Goal: Task Accomplishment & Management: Use online tool/utility

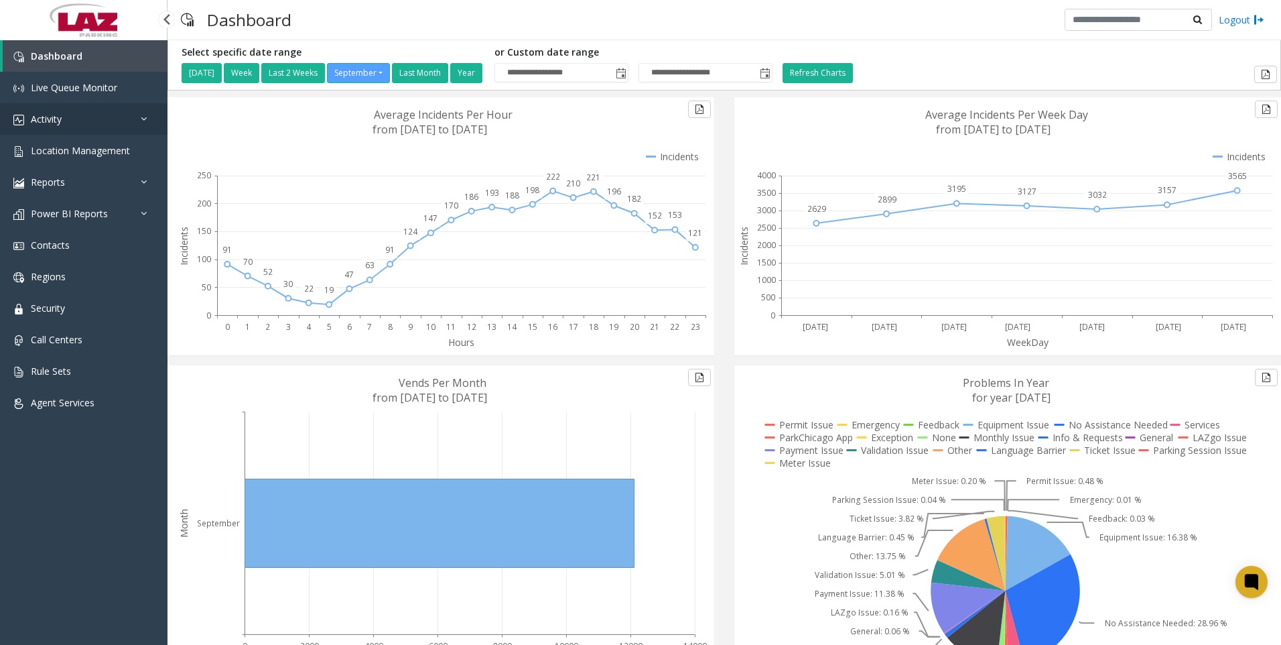
click at [44, 115] on span "Activity" at bounding box center [46, 119] width 31 height 13
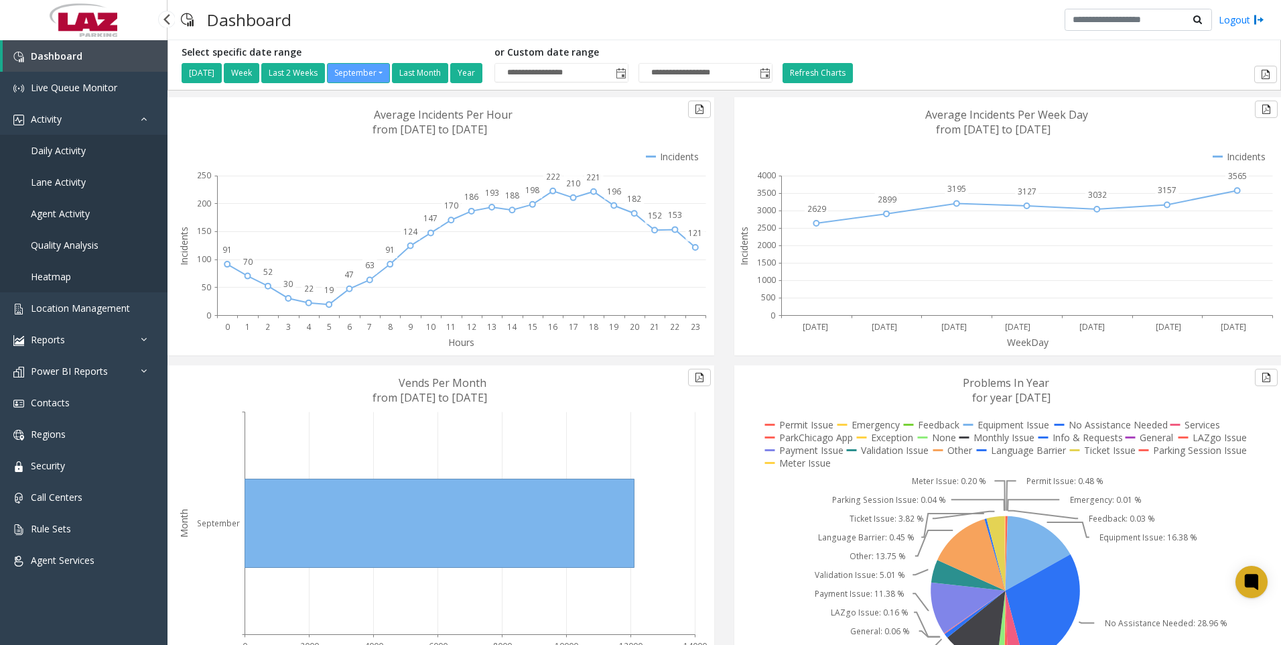
click at [58, 144] on span "Daily Activity" at bounding box center [58, 150] width 55 height 13
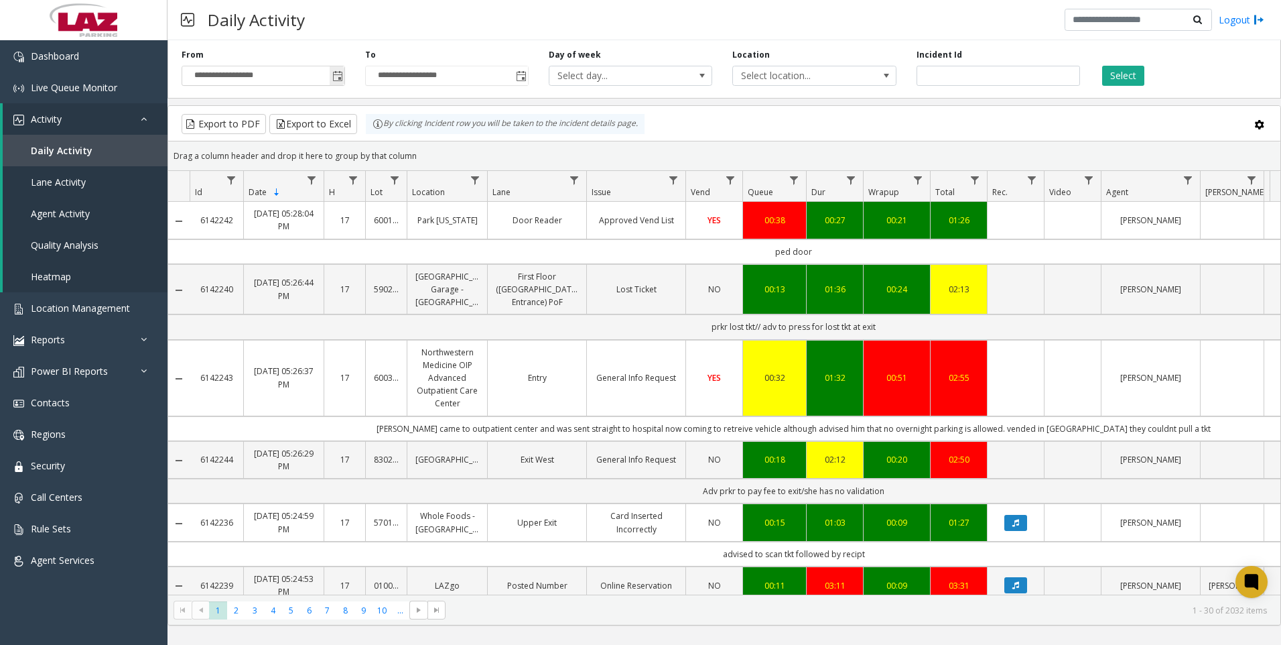
click at [340, 78] on span "Toggle popup" at bounding box center [337, 76] width 11 height 11
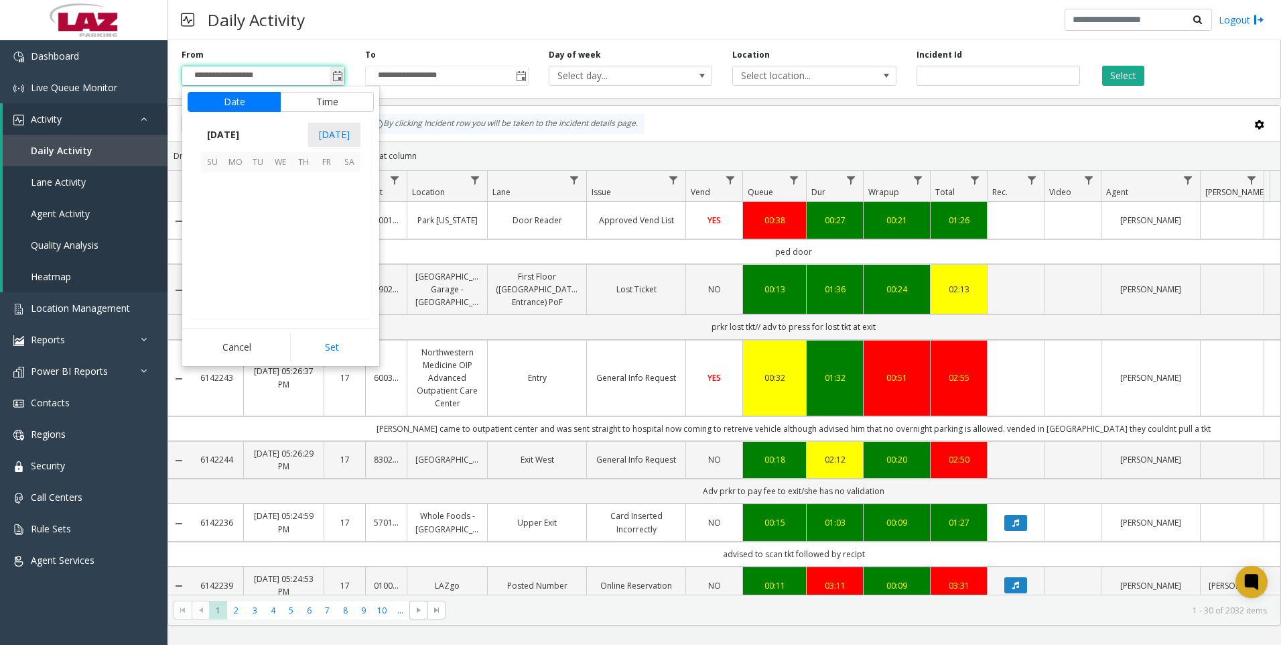
scroll to position [240500, 0]
click at [316, 102] on button "Time" at bounding box center [327, 102] width 94 height 20
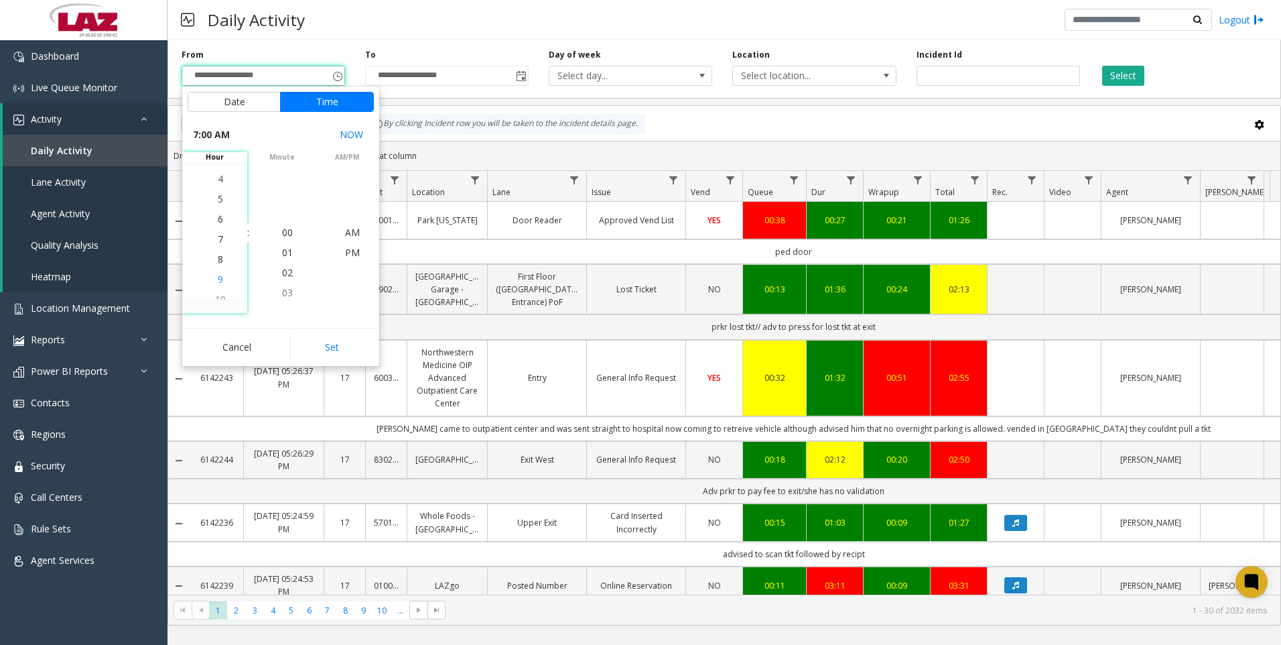
scroll to position [141, 0]
click at [218, 273] on span "9" at bounding box center [220, 272] width 5 height 13
click at [285, 232] on span "00" at bounding box center [287, 232] width 11 height 13
click at [345, 233] on span "AM" at bounding box center [352, 232] width 15 height 13
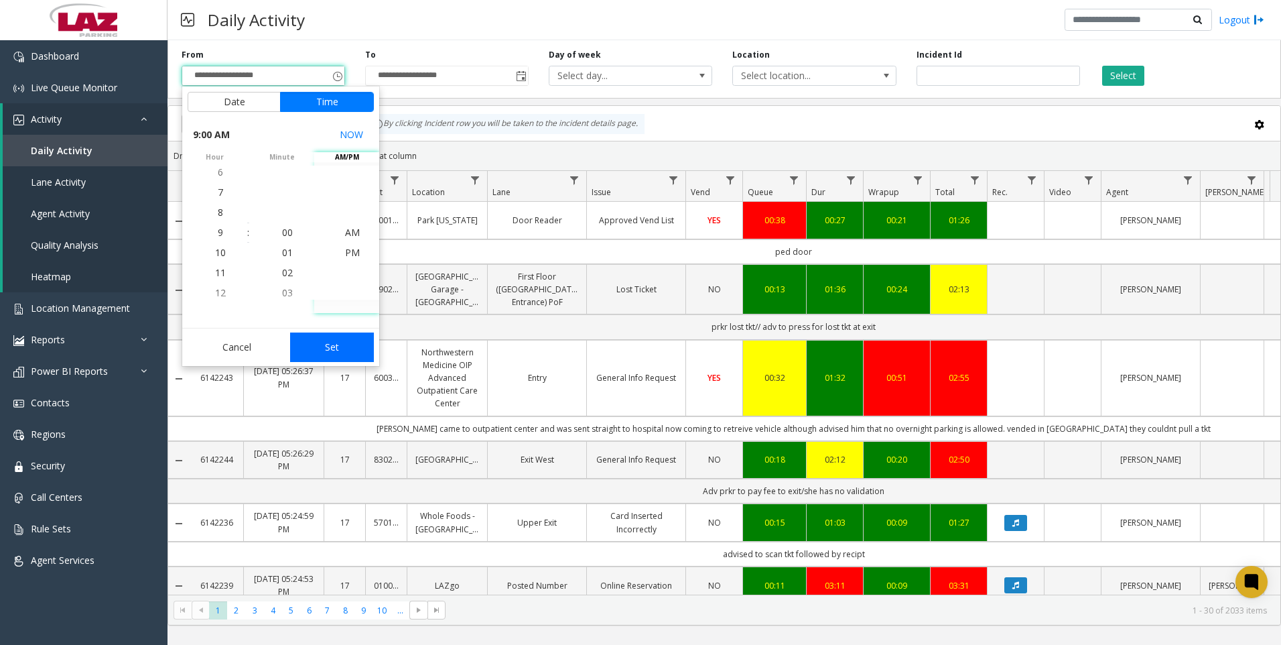
click at [342, 343] on button "Set" at bounding box center [332, 346] width 84 height 29
type input "**********"
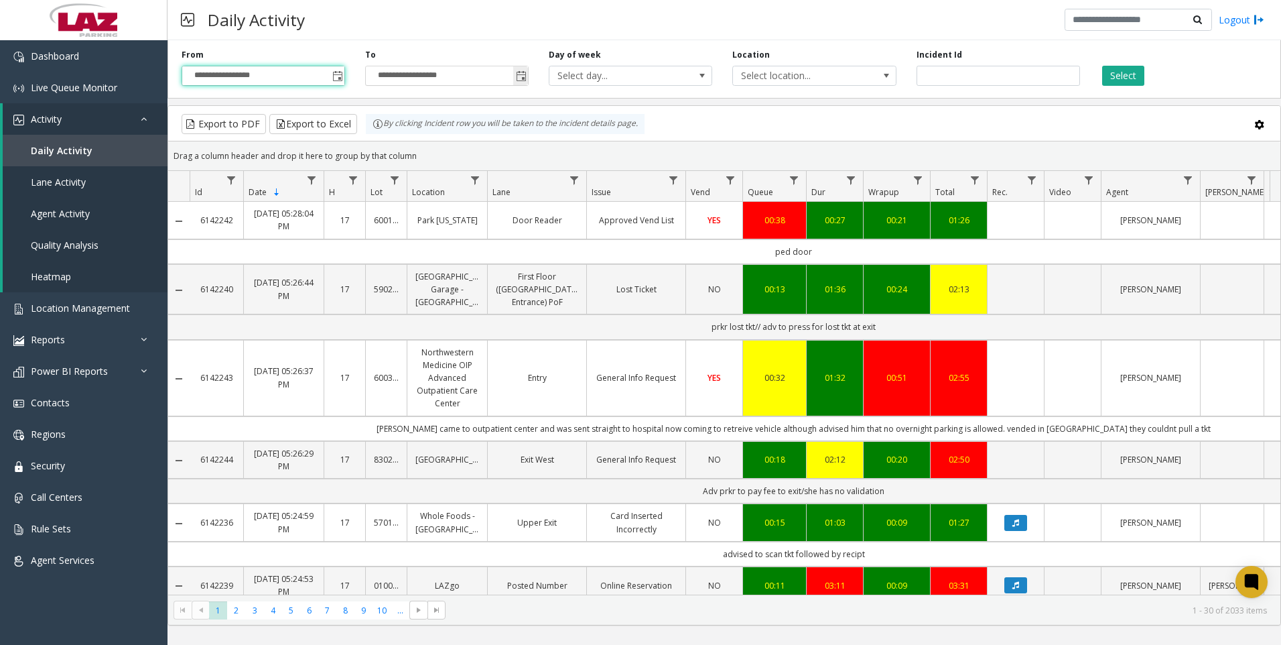
click at [521, 78] on span "Toggle popup" at bounding box center [521, 76] width 11 height 11
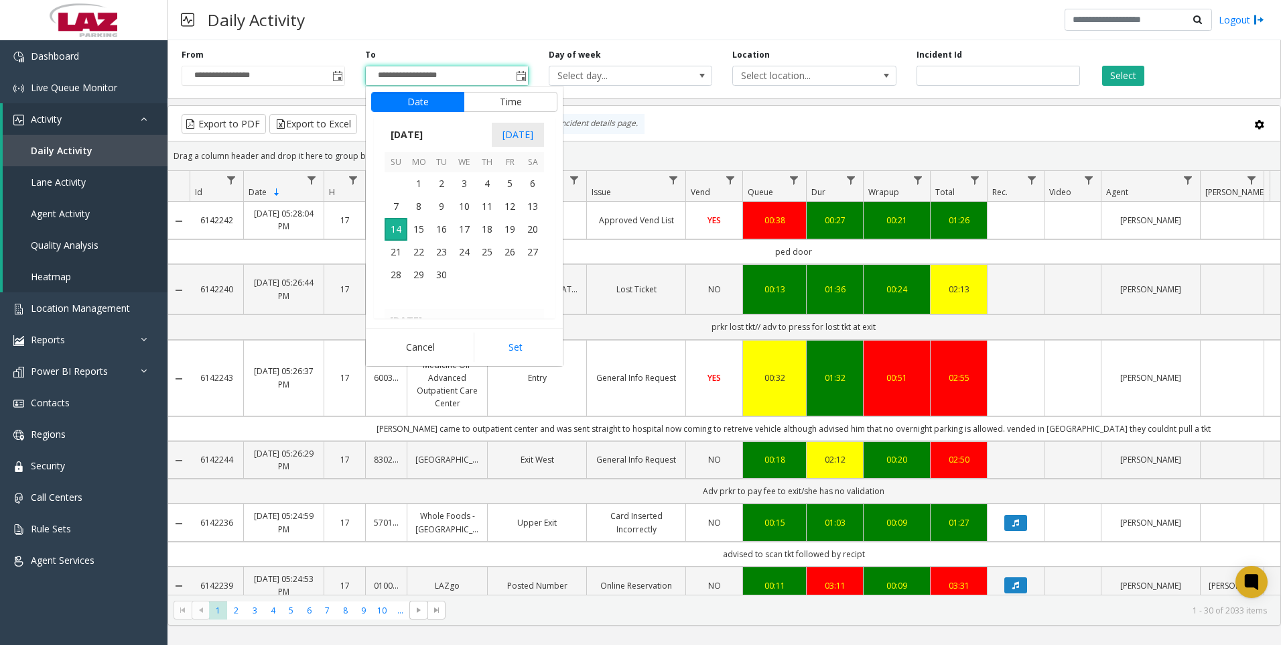
scroll to position [20, 0]
click at [492, 96] on button "Time" at bounding box center [511, 102] width 94 height 20
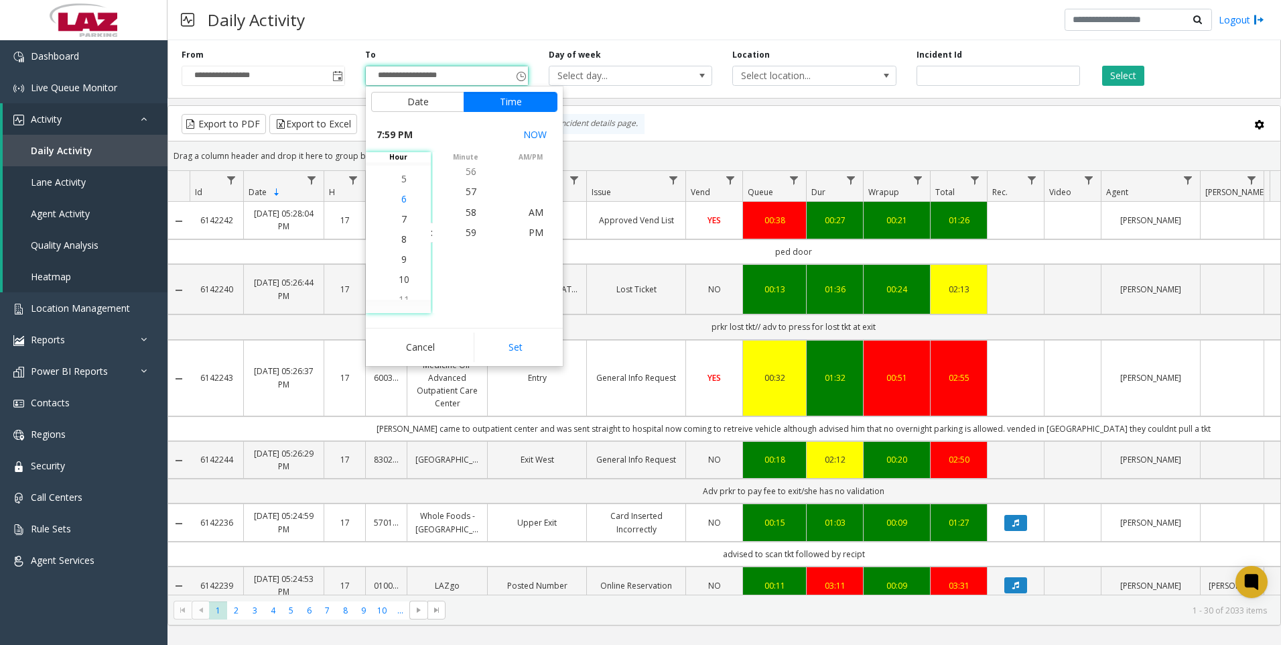
scroll to position [382, 0]
click at [401, 187] on span "5" at bounding box center [403, 192] width 5 height 13
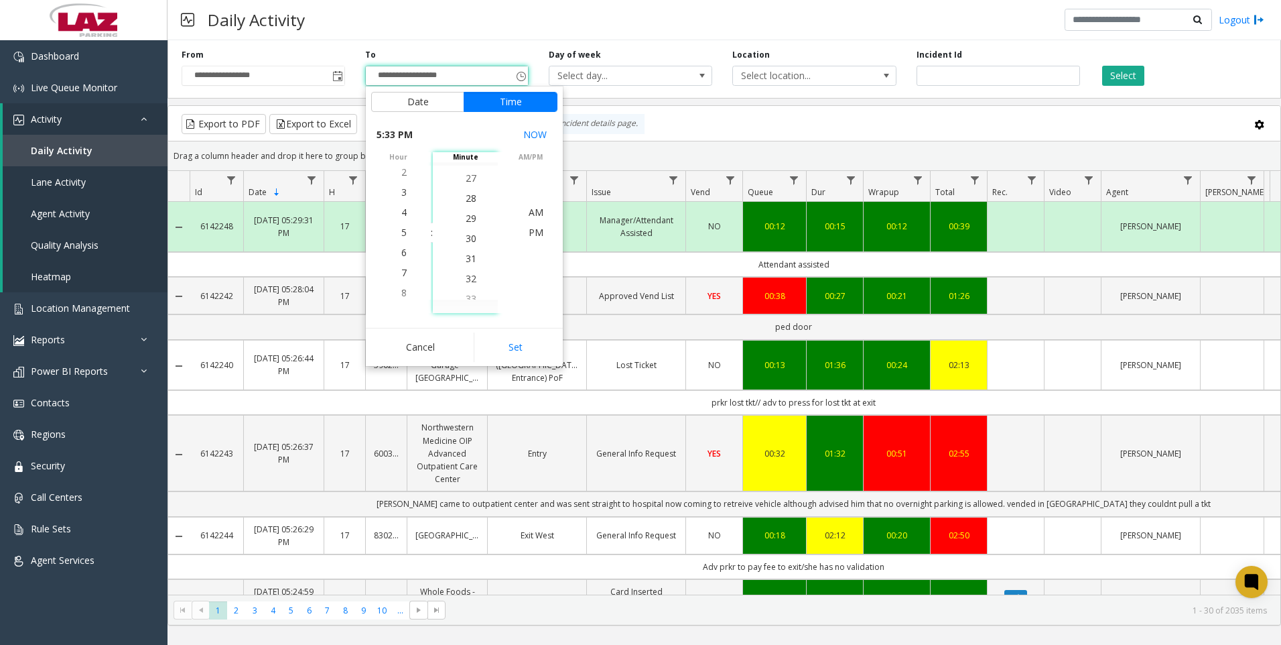
scroll to position [583, 0]
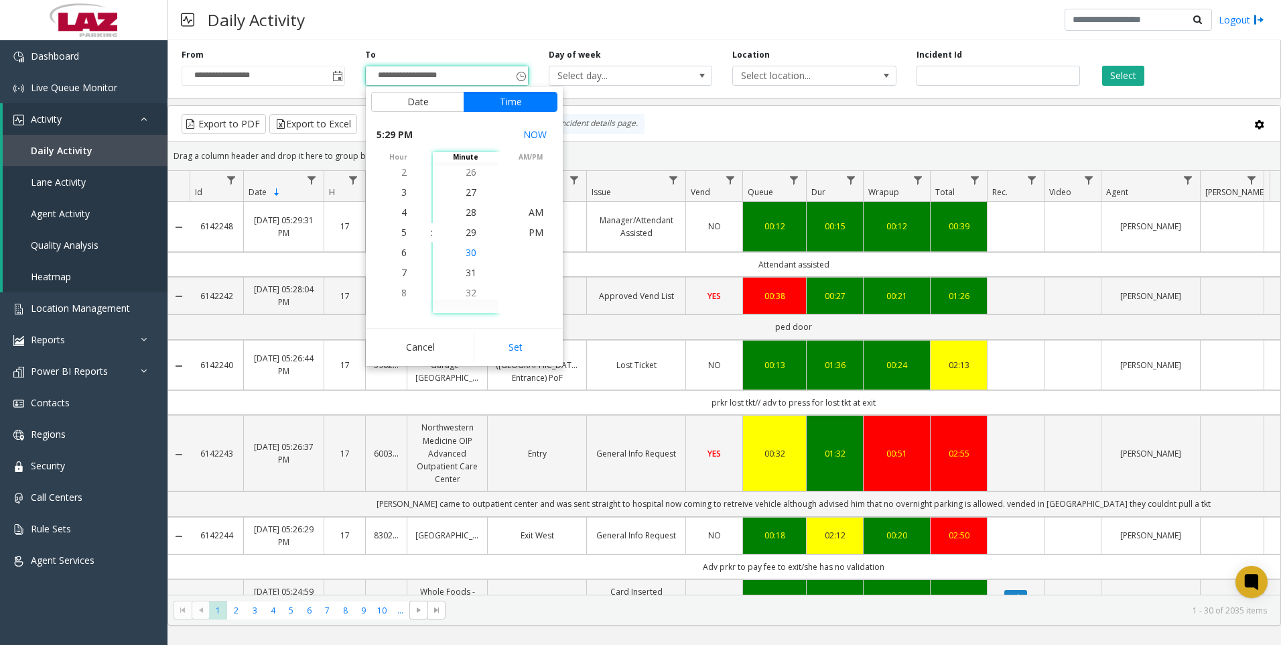
click at [472, 251] on li "30" at bounding box center [471, 253] width 47 height 20
click at [529, 229] on span "PM" at bounding box center [536, 232] width 15 height 13
drag, startPoint x: 515, startPoint y: 347, endPoint x: 518, endPoint y: 338, distance: 9.1
click at [517, 344] on button "Set" at bounding box center [516, 346] width 84 height 29
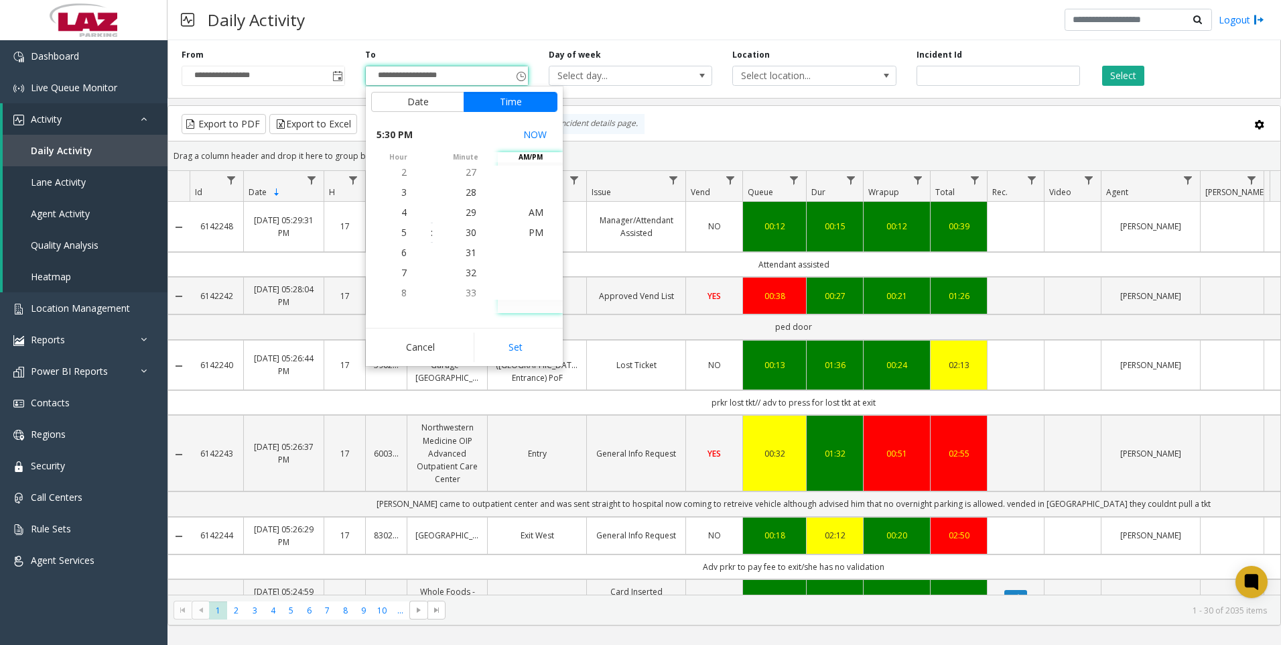
type input "**********"
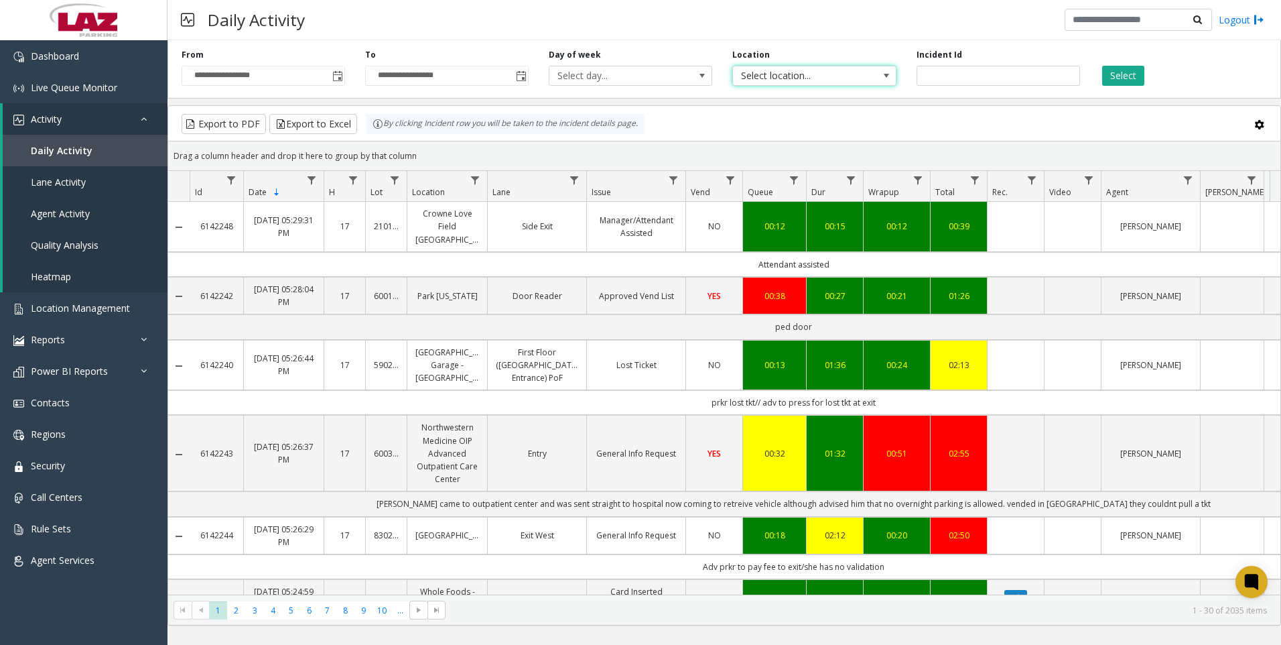
click at [833, 72] on span "Select location..." at bounding box center [798, 75] width 130 height 19
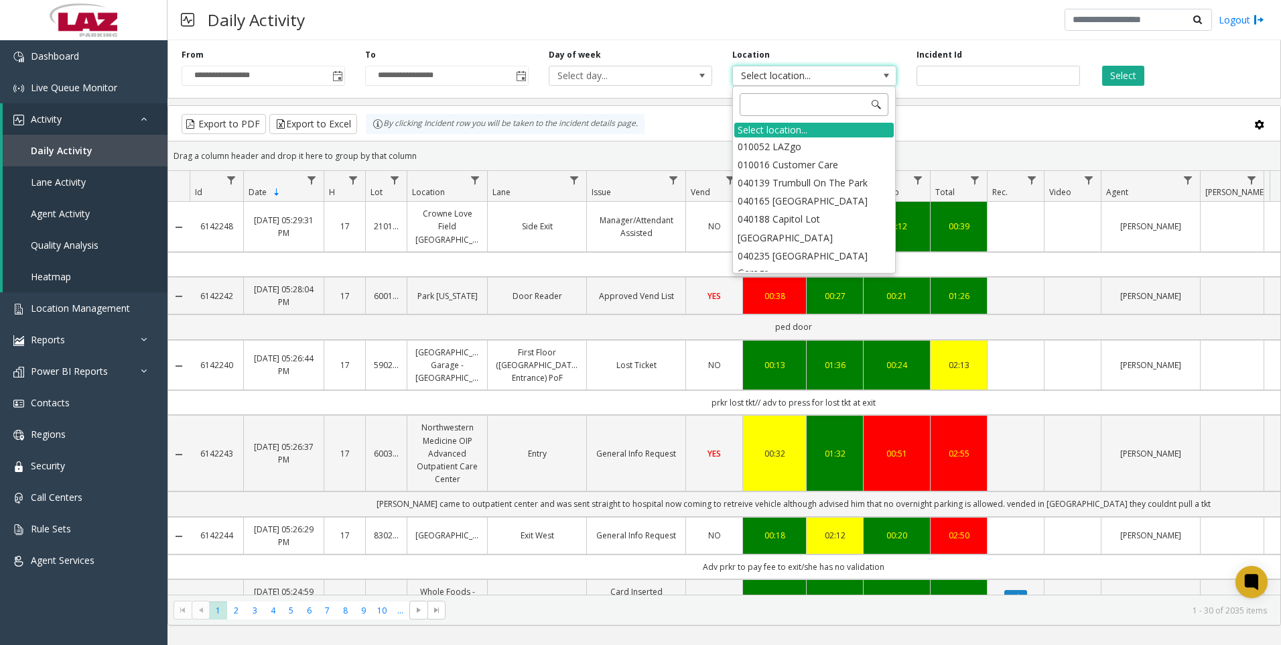
click at [761, 103] on input at bounding box center [814, 104] width 149 height 23
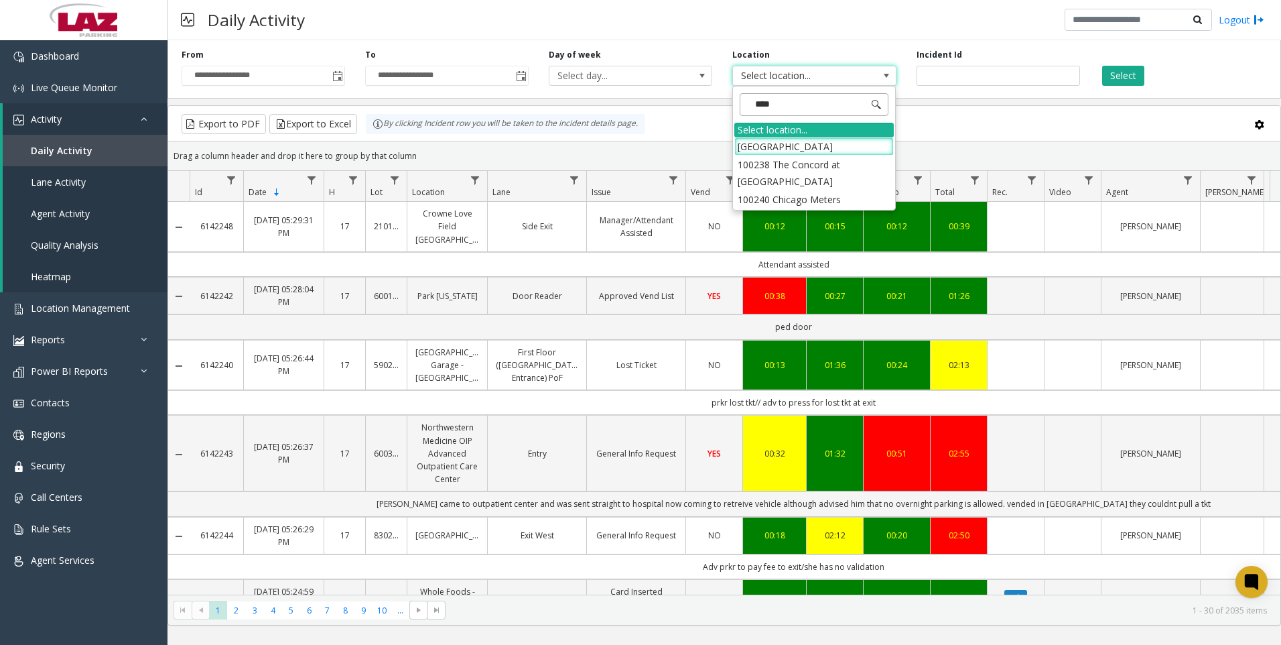
type input "*****"
click at [753, 138] on li "100240 Chicago Meters" at bounding box center [813, 146] width 159 height 18
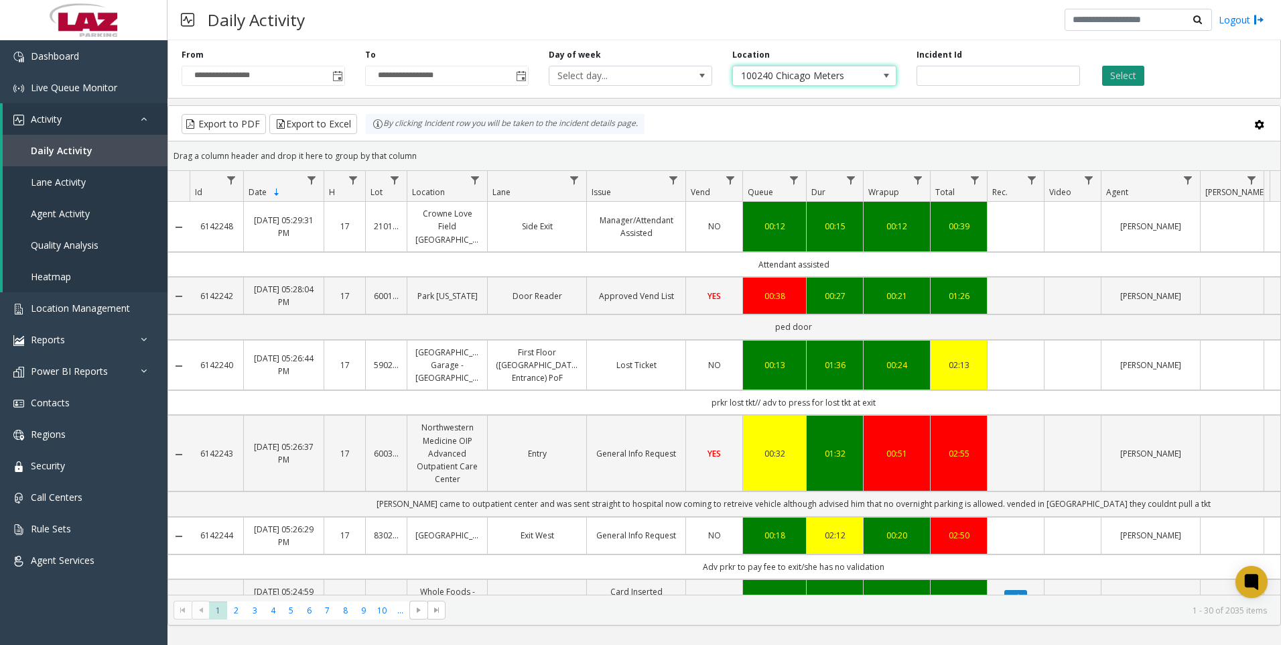
click at [1120, 74] on button "Select" at bounding box center [1123, 76] width 42 height 20
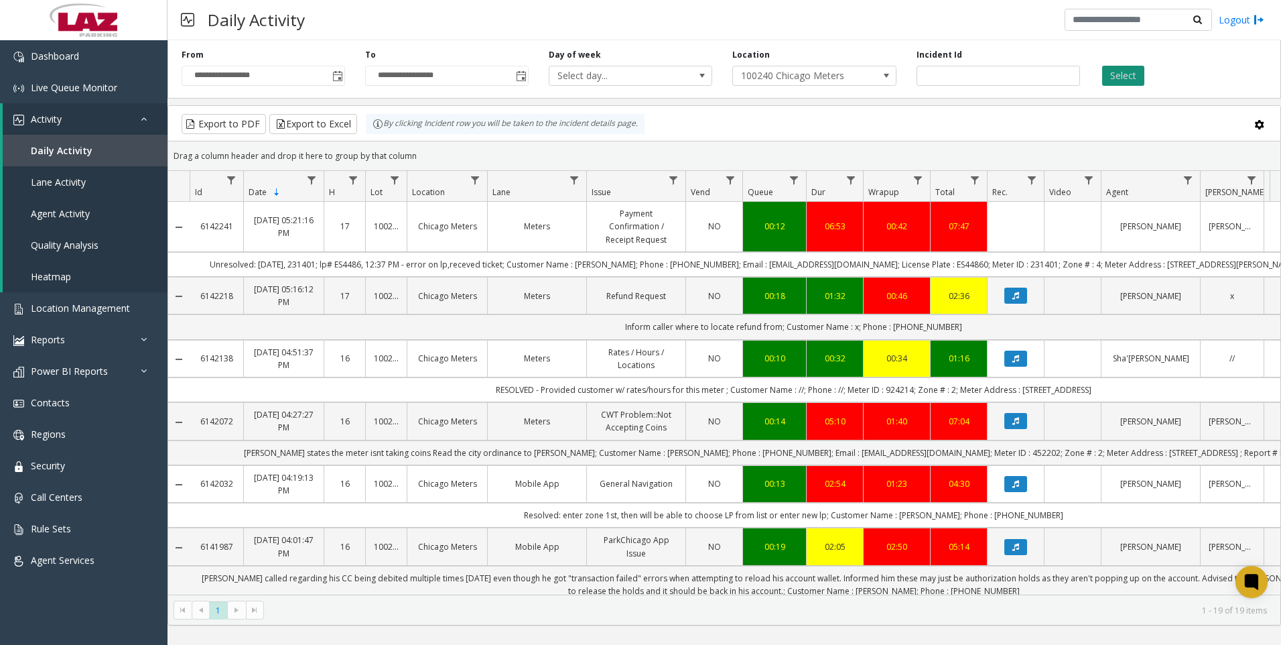
click at [1124, 72] on button "Select" at bounding box center [1123, 76] width 42 height 20
click at [312, 117] on button "Export to Excel" at bounding box center [313, 124] width 88 height 20
click at [819, 53] on div "Location 100240 Chicago Meters" at bounding box center [814, 67] width 184 height 37
click at [1124, 74] on button "Select" at bounding box center [1123, 76] width 42 height 20
click at [309, 122] on button "Export to Excel" at bounding box center [313, 124] width 88 height 20
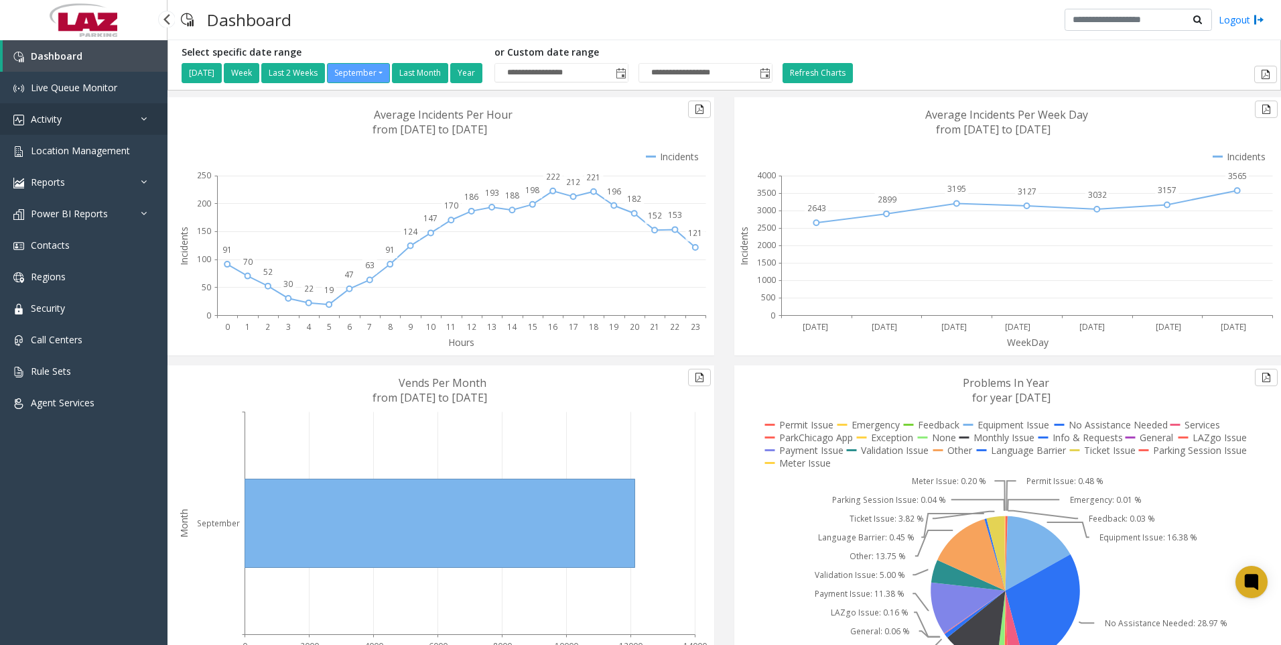
click at [45, 115] on span "Activity" at bounding box center [46, 119] width 31 height 13
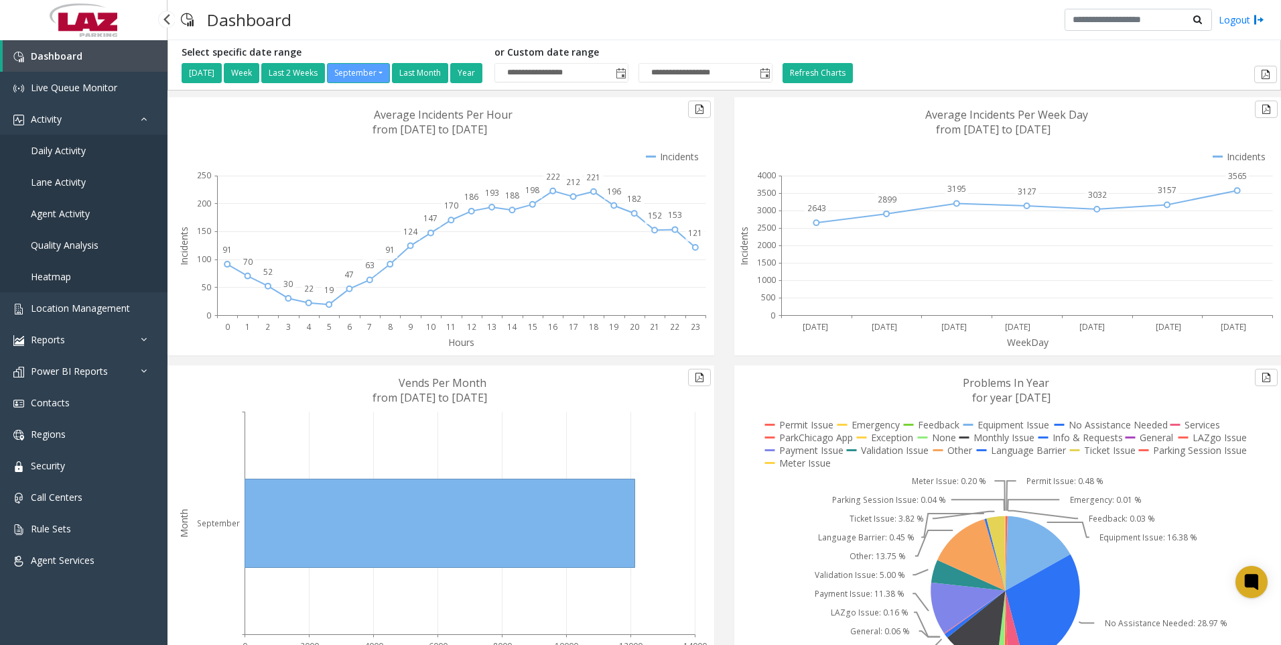
click at [53, 146] on span "Daily Activity" at bounding box center [58, 150] width 55 height 13
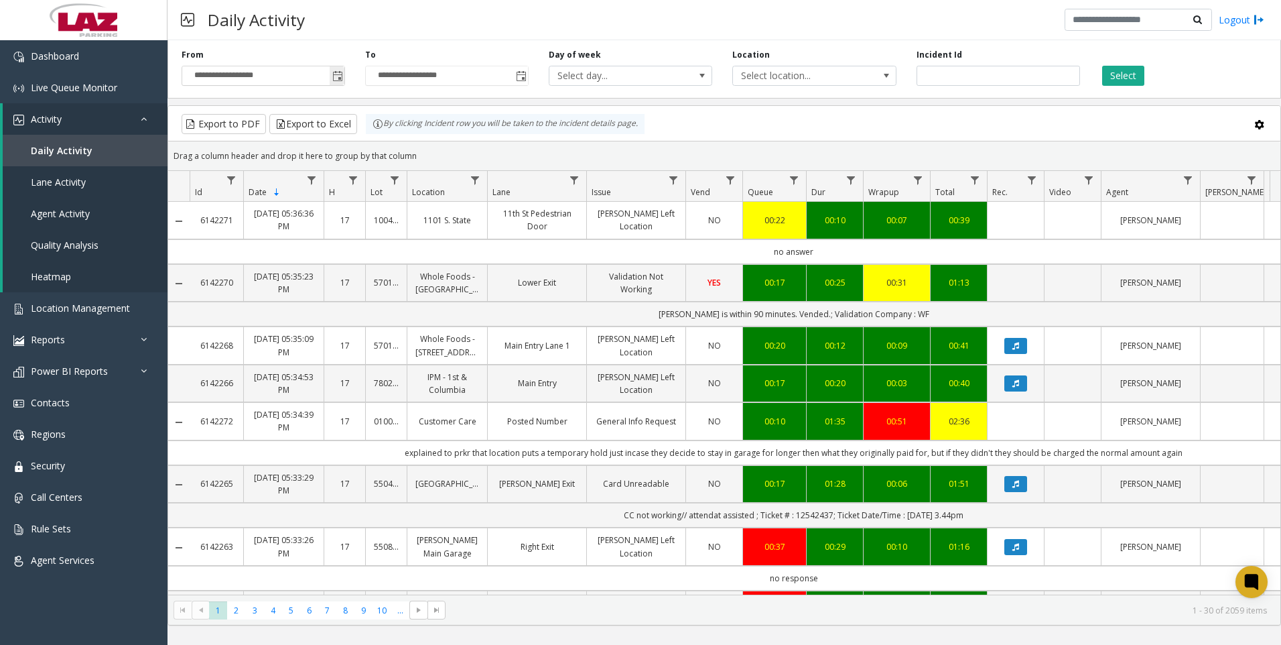
click at [339, 77] on span "Toggle popup" at bounding box center [337, 76] width 11 height 11
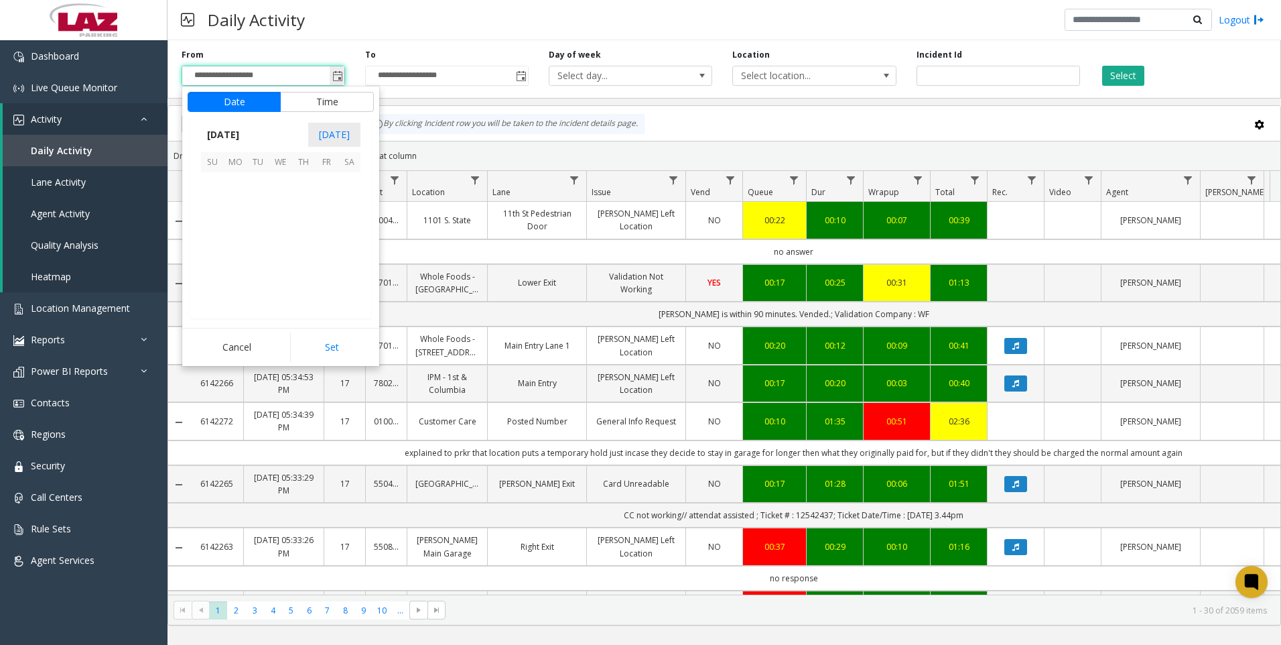
scroll to position [240500, 0]
click at [323, 100] on button "Time" at bounding box center [327, 102] width 94 height 20
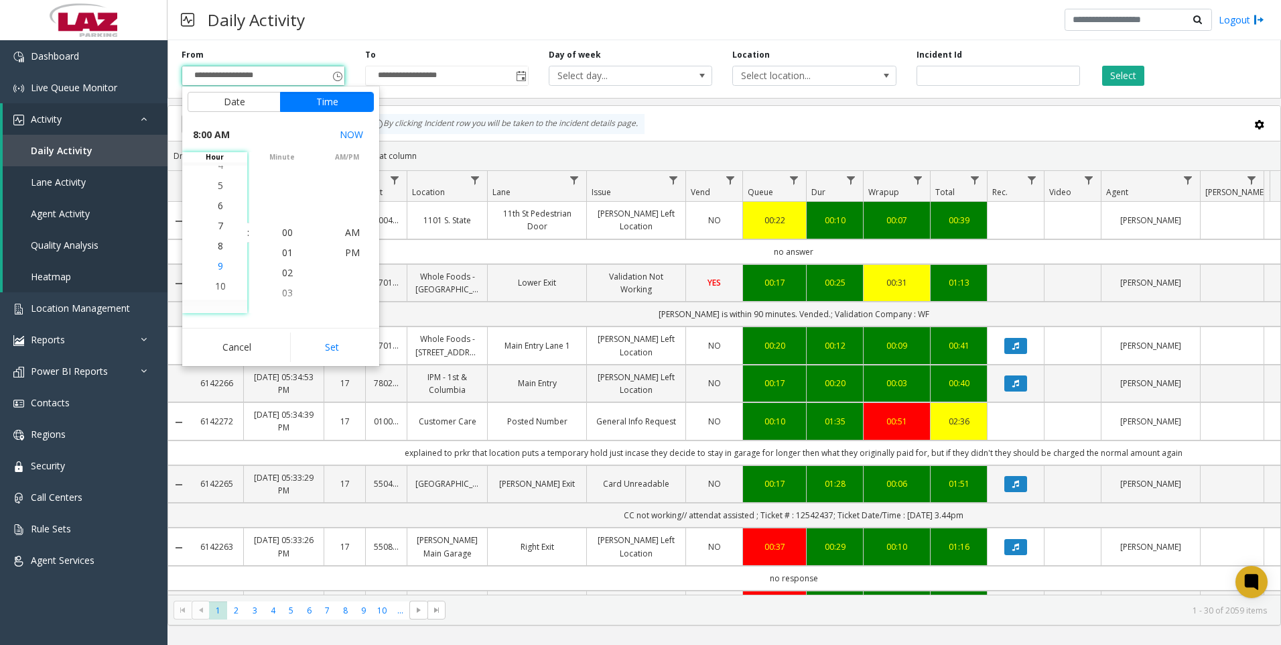
scroll to position [161, 0]
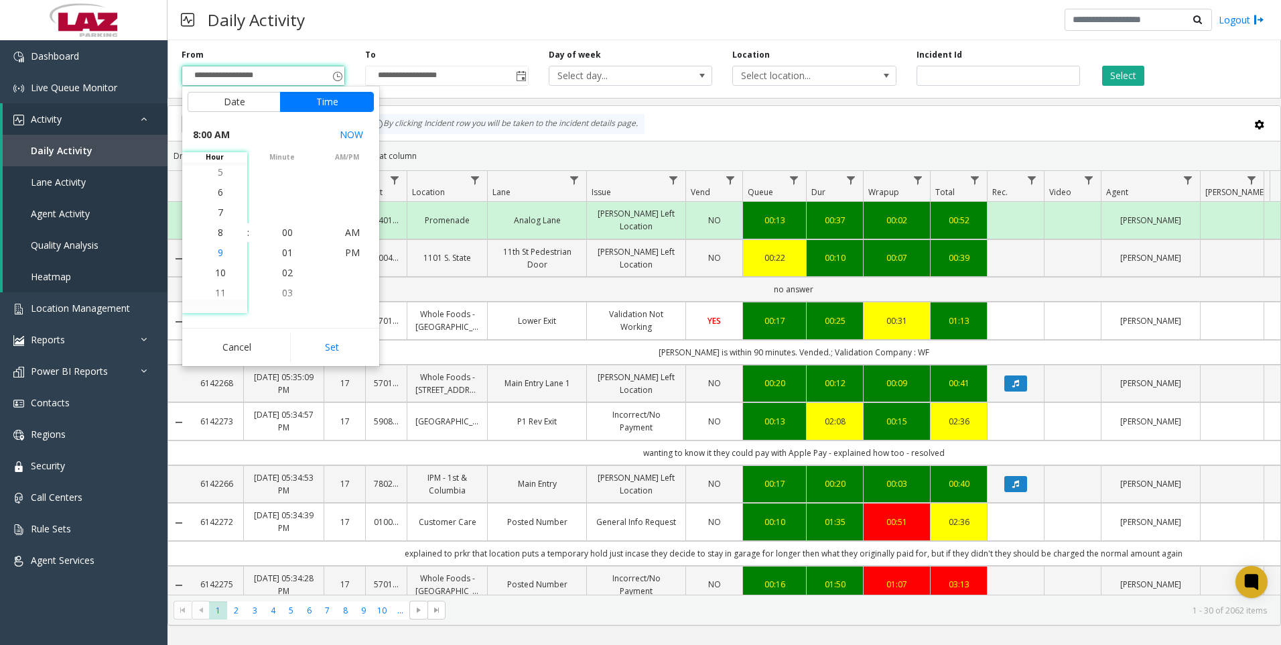
click at [218, 252] on span "9" at bounding box center [220, 252] width 5 height 13
click at [283, 232] on span "00" at bounding box center [287, 232] width 11 height 13
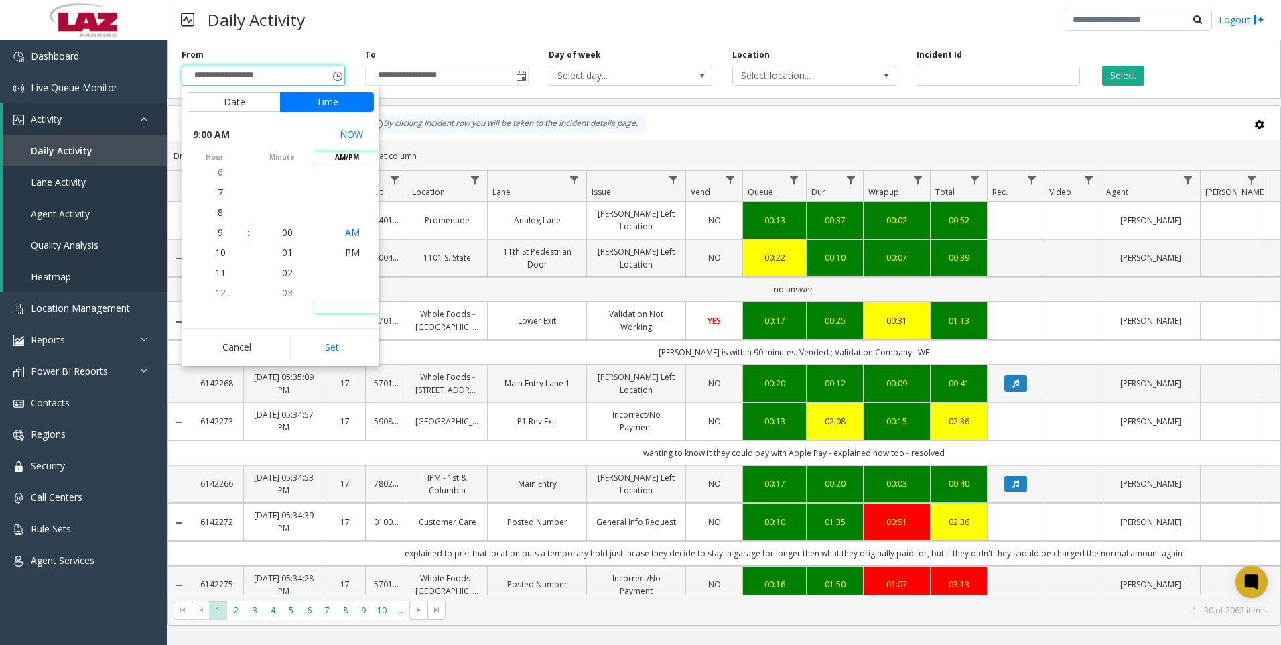
click at [349, 233] on span "AM" at bounding box center [352, 232] width 15 height 13
click at [331, 342] on button "Set" at bounding box center [332, 346] width 84 height 29
type input "**********"
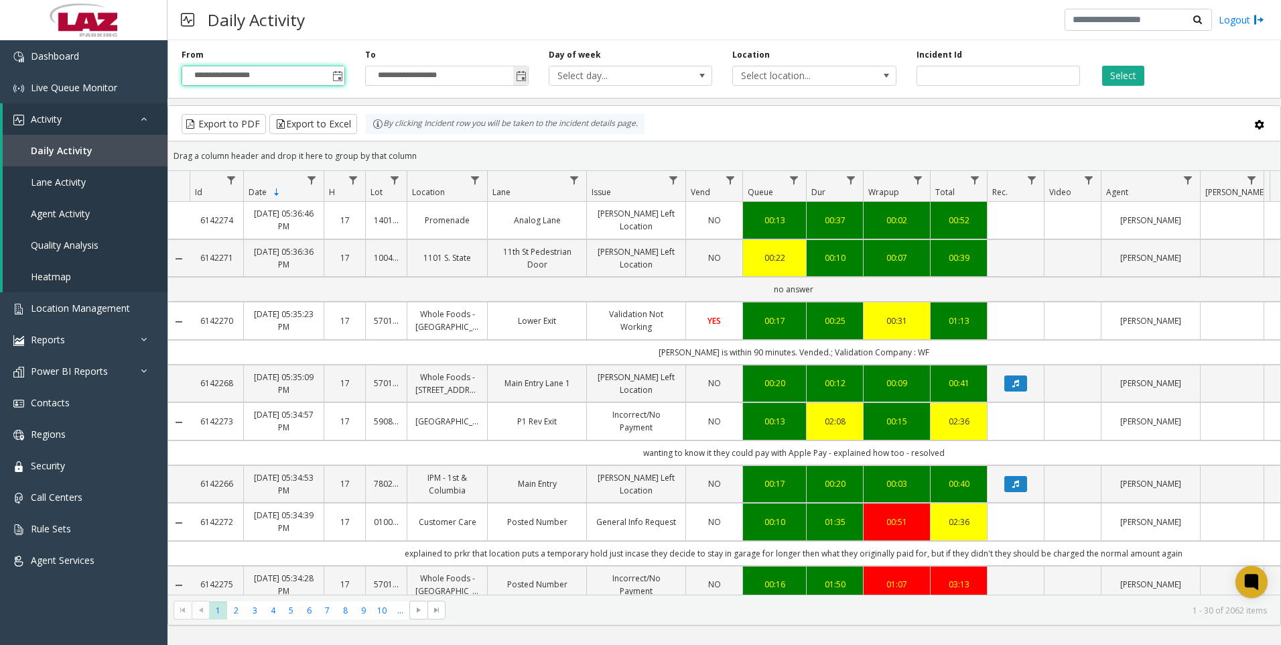
click at [522, 76] on span "Toggle popup" at bounding box center [521, 76] width 11 height 11
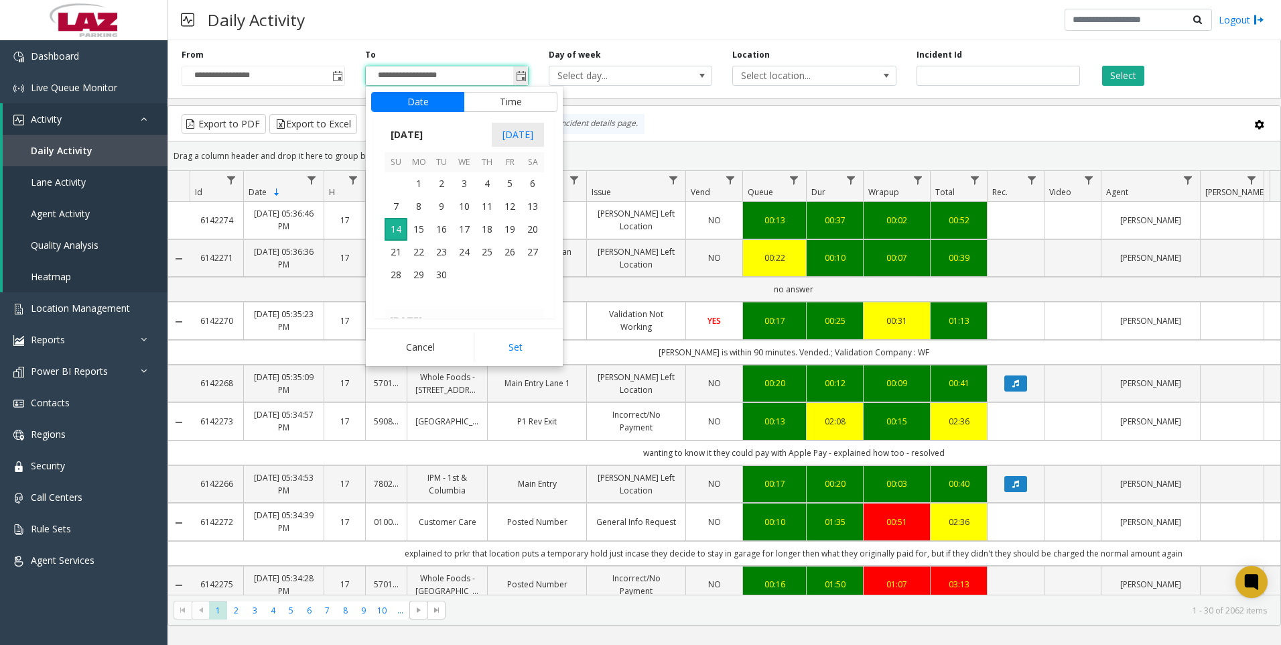
scroll to position [20, 0]
click at [499, 101] on button "Time" at bounding box center [511, 102] width 94 height 20
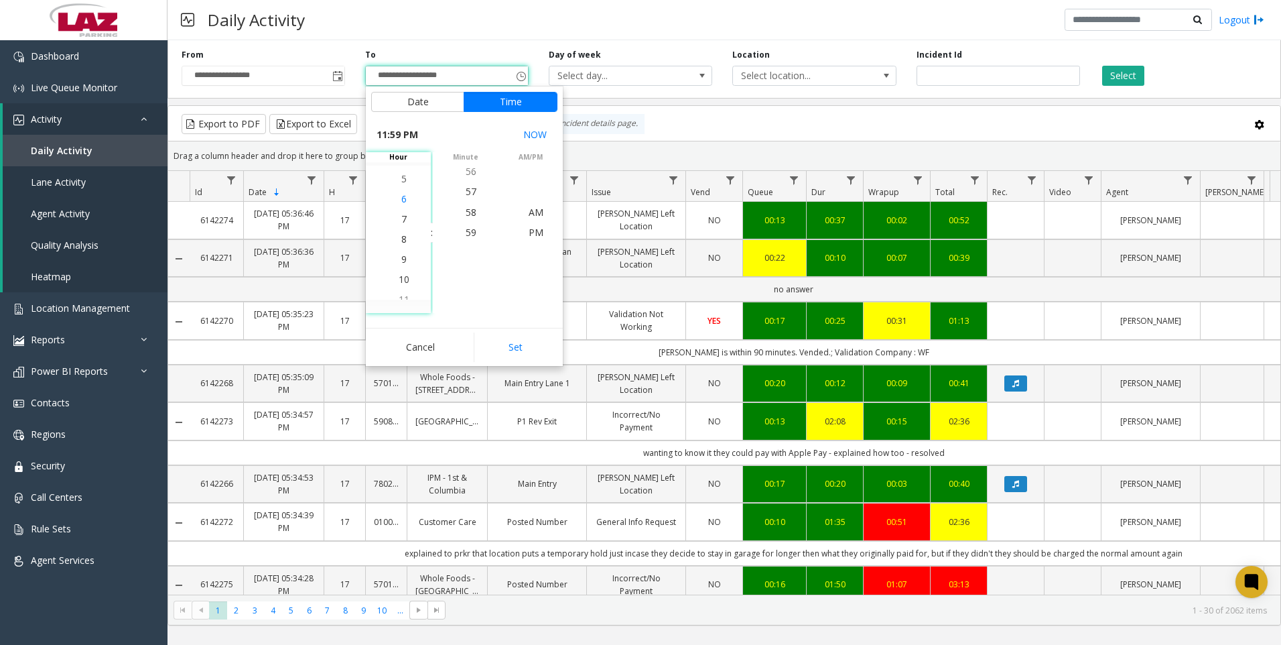
scroll to position [382, 0]
click at [401, 191] on span "5" at bounding box center [403, 192] width 5 height 13
click at [466, 170] on span "30" at bounding box center [471, 171] width 11 height 13
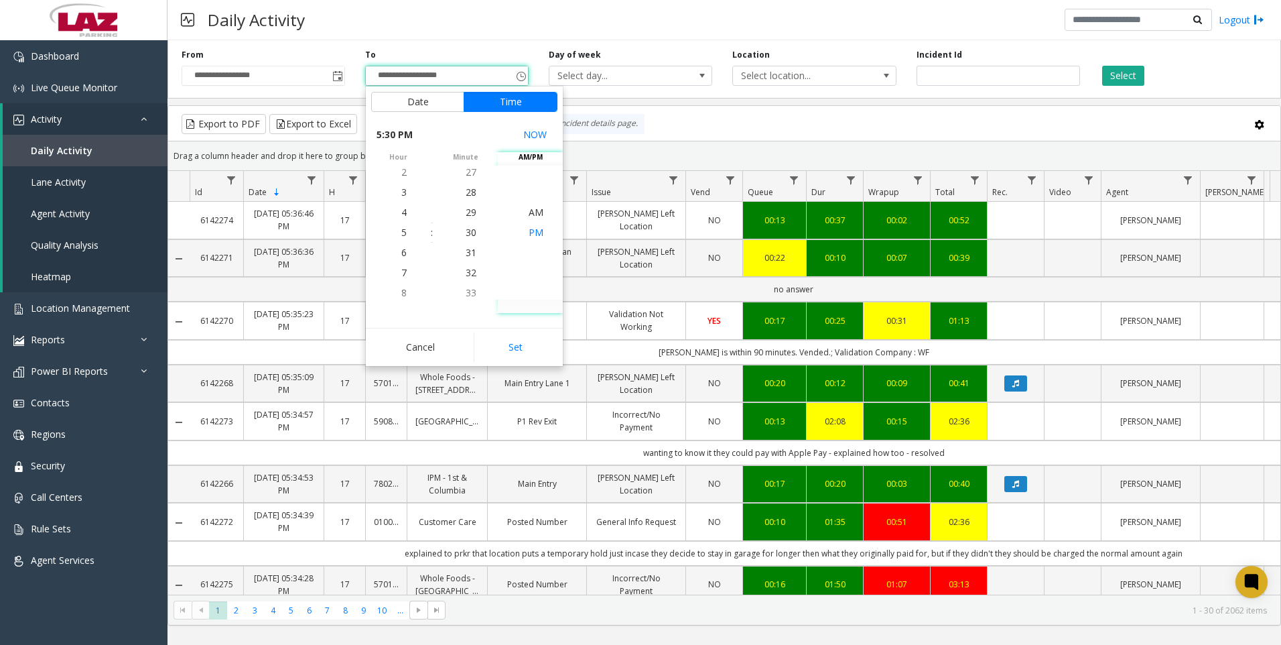
click at [529, 232] on span "PM" at bounding box center [536, 232] width 15 height 13
click at [513, 348] on button "Set" at bounding box center [516, 346] width 84 height 29
type input "**********"
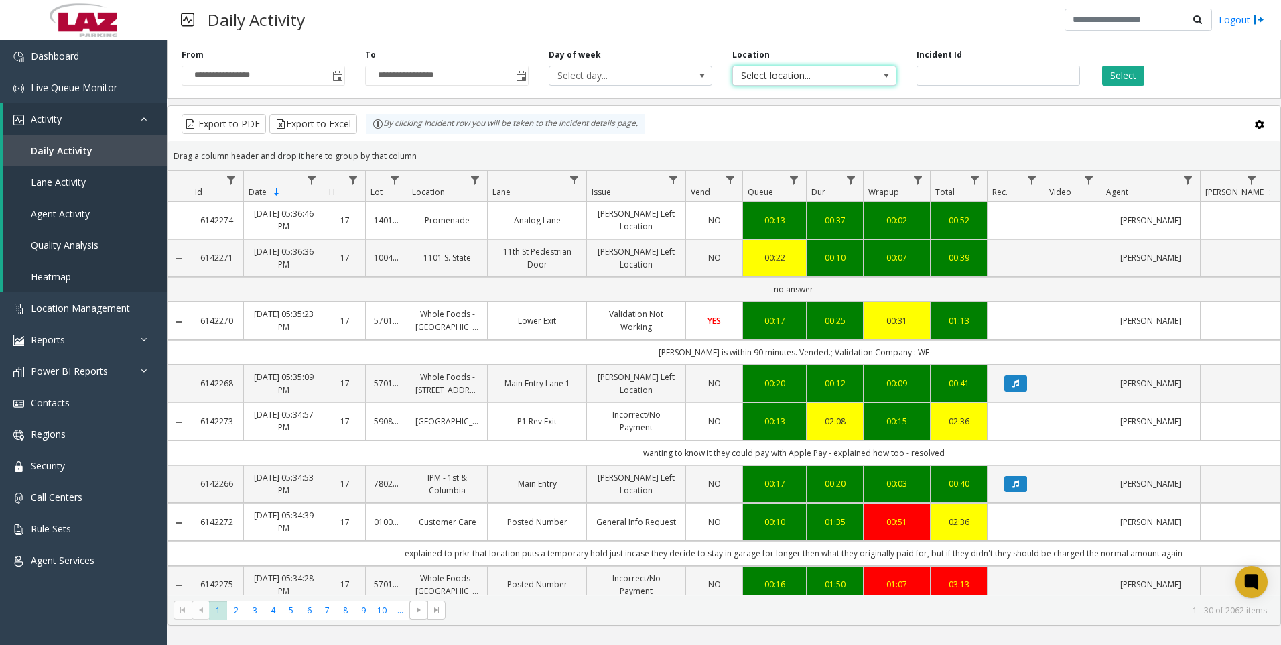
click at [838, 75] on span "Select location..." at bounding box center [798, 75] width 130 height 19
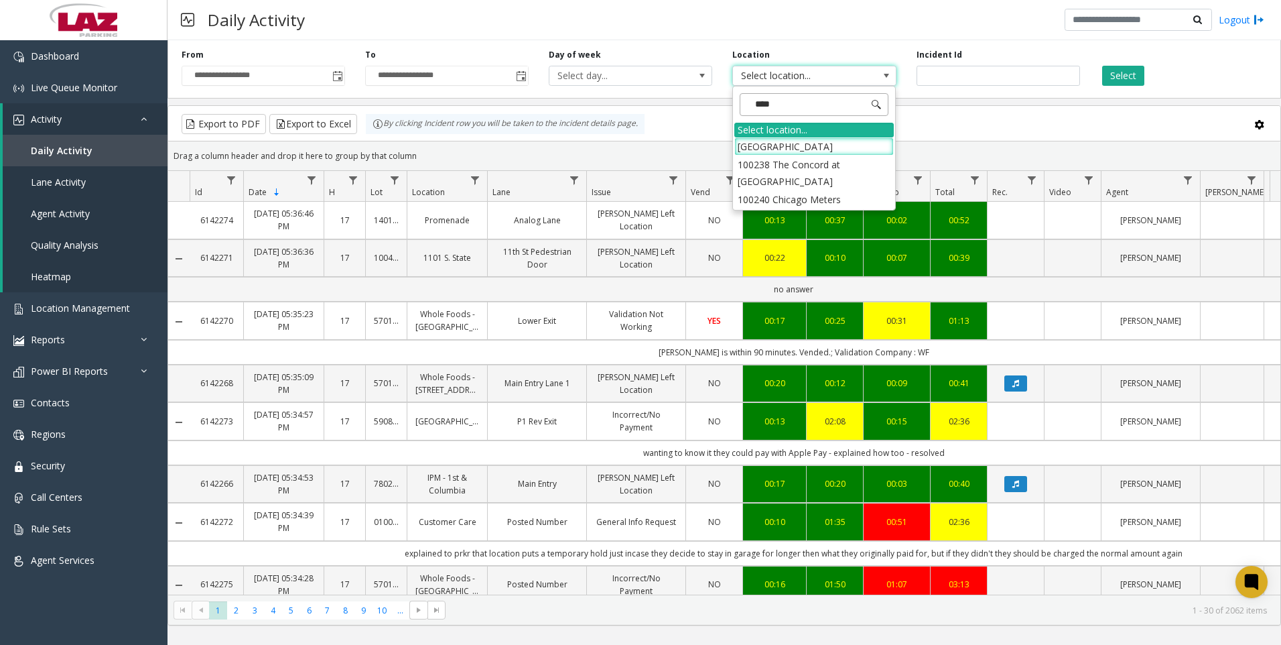
type input "*****"
click at [757, 145] on li "100240 Chicago Meters" at bounding box center [813, 146] width 159 height 18
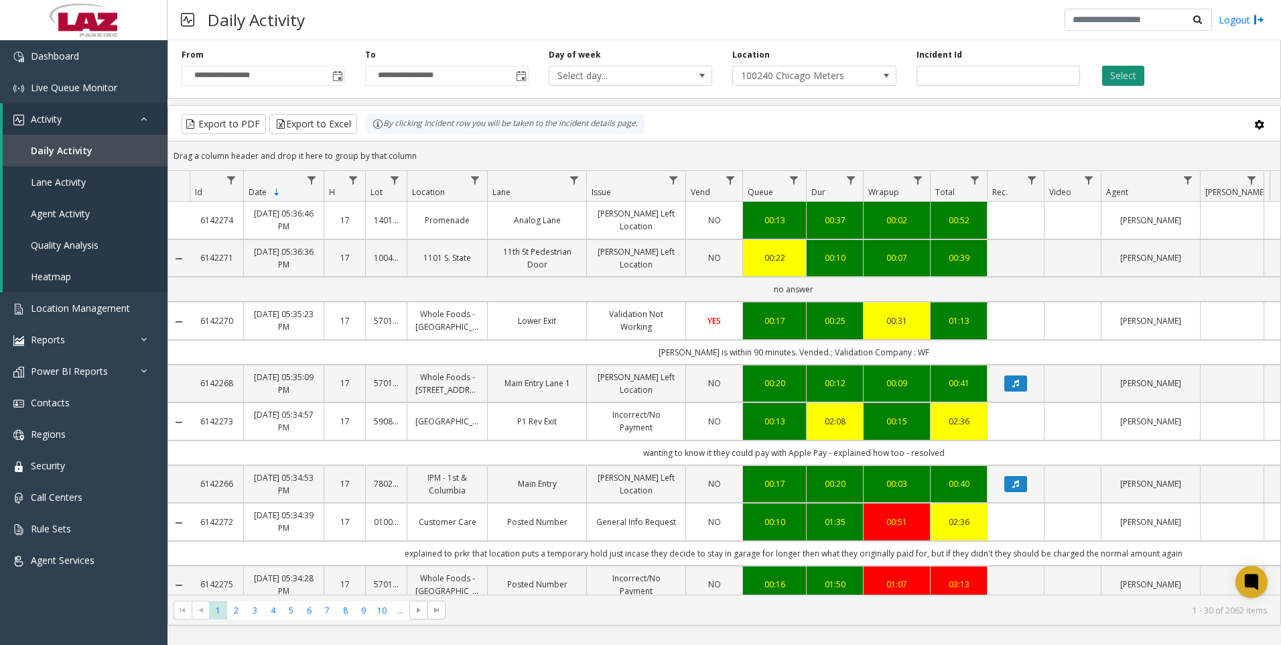
click at [1120, 74] on button "Select" at bounding box center [1123, 76] width 42 height 20
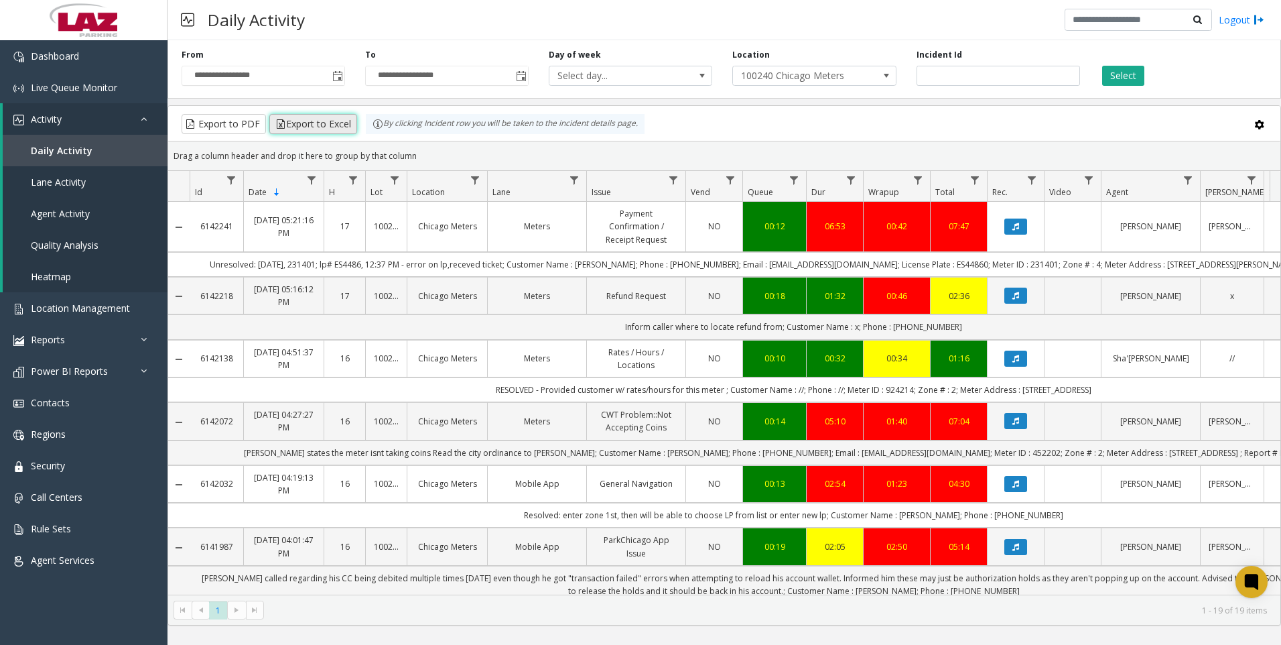
click at [306, 122] on button "Export to Excel" at bounding box center [313, 124] width 88 height 20
